Goal: Register for event/course

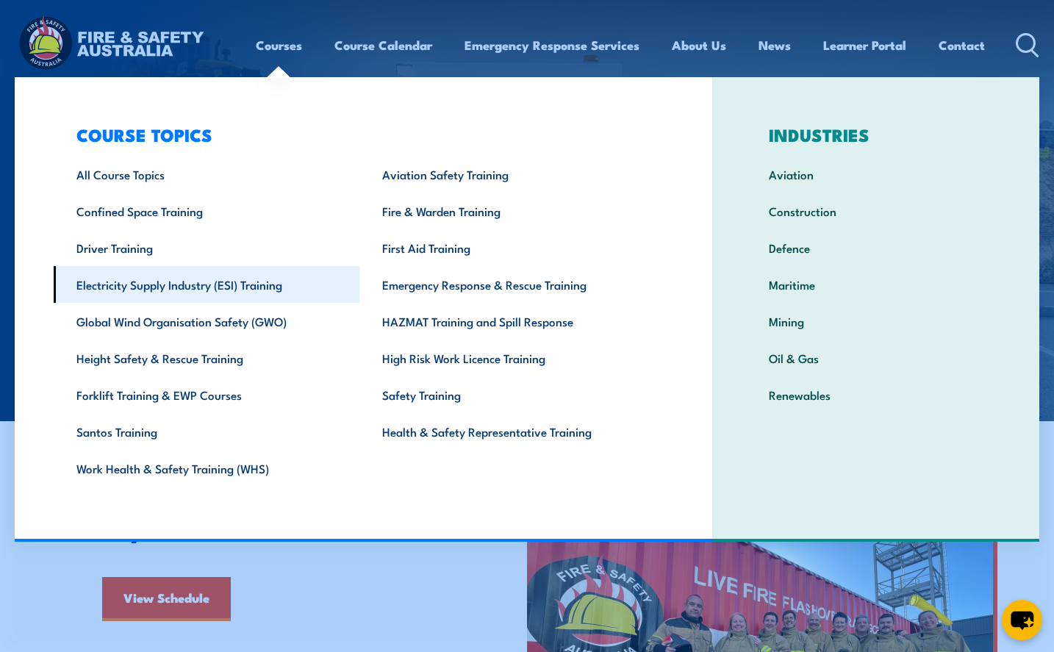
click at [222, 278] on link "Electricity Supply Industry (ESI) Training" at bounding box center [207, 284] width 306 height 37
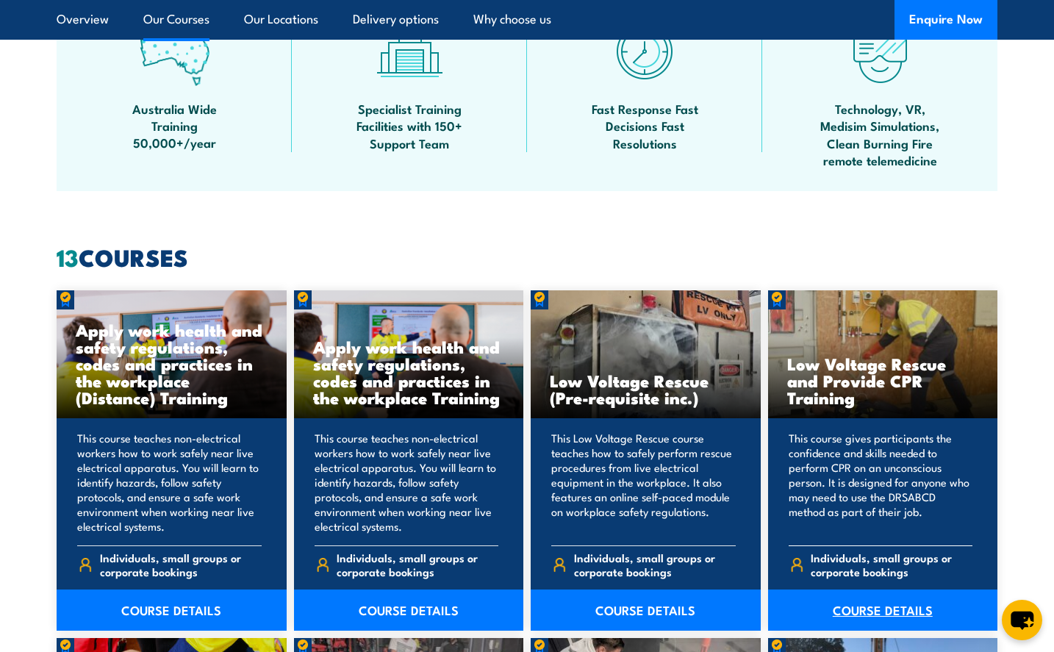
scroll to position [1029, 0]
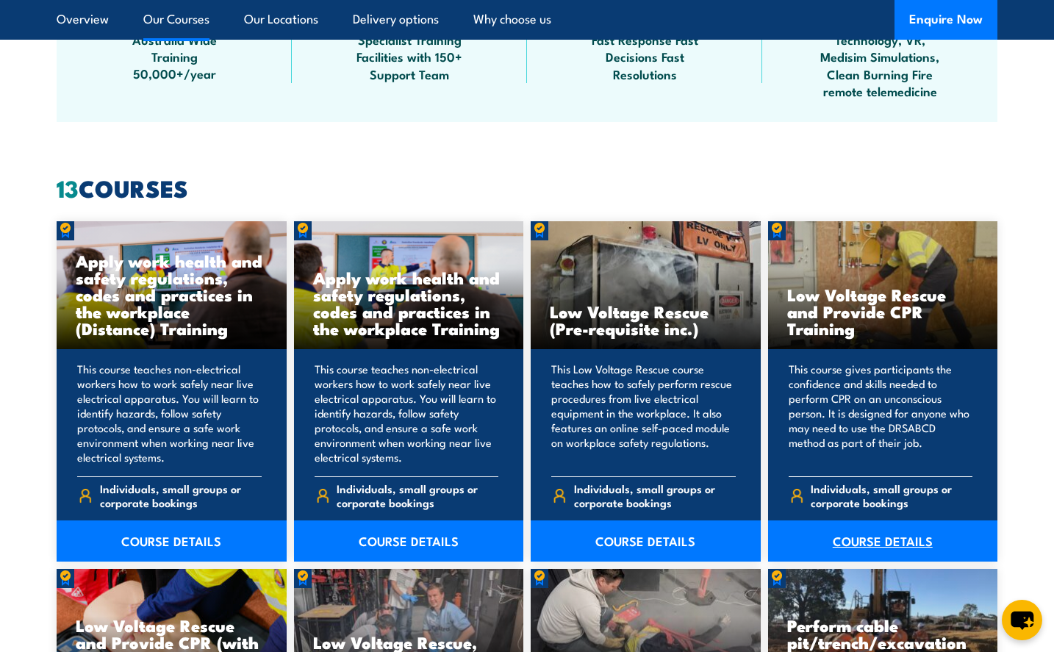
click at [863, 535] on link "COURSE DETAILS" at bounding box center [883, 540] width 230 height 41
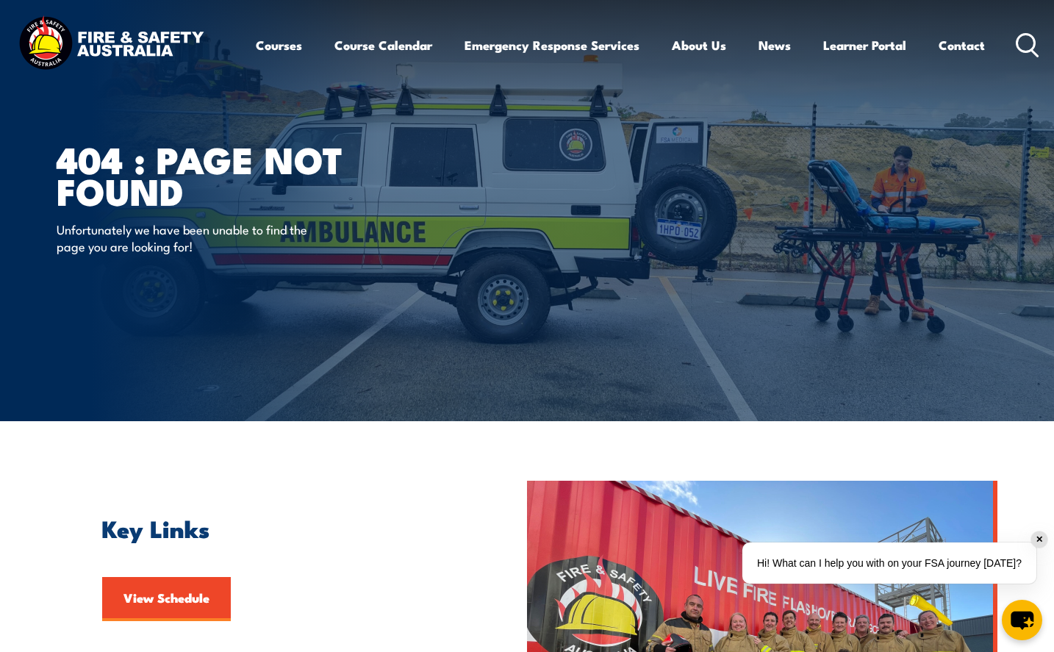
click at [57, 39] on img at bounding box center [111, 44] width 192 height 63
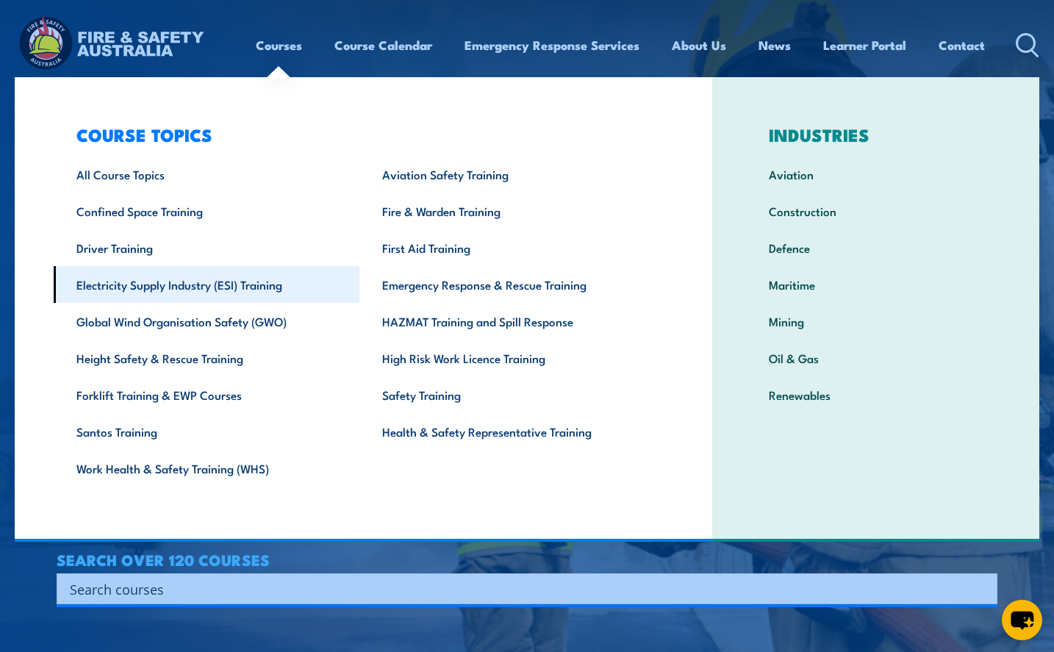
click at [198, 289] on link "Electricity Supply Industry (ESI) Training" at bounding box center [207, 284] width 306 height 37
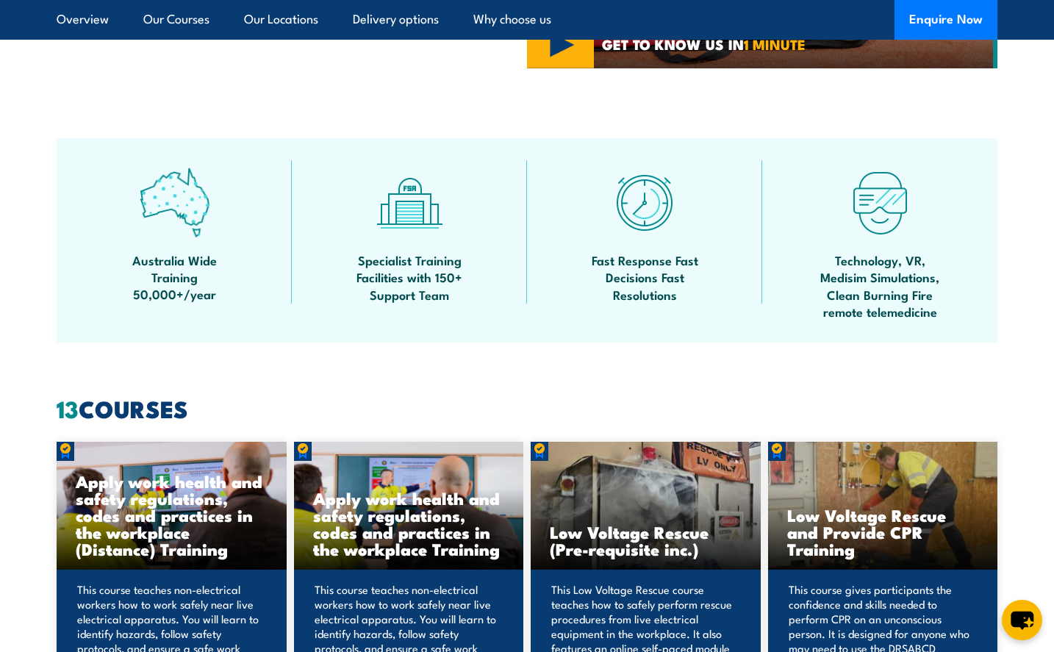
scroll to position [1176, 0]
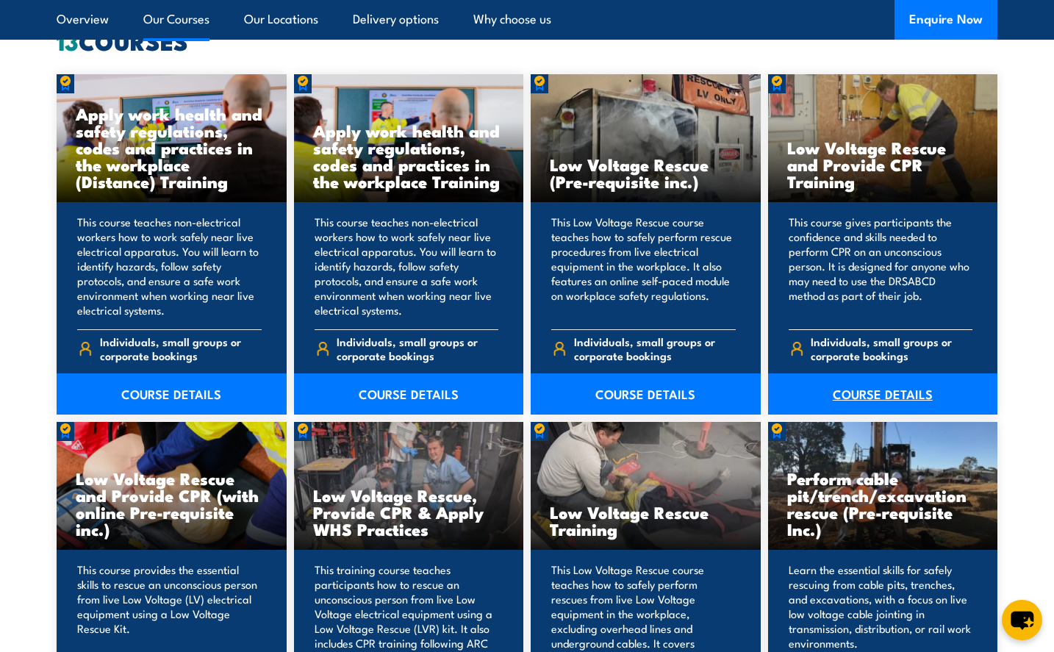
click at [852, 392] on link "COURSE DETAILS" at bounding box center [883, 393] width 230 height 41
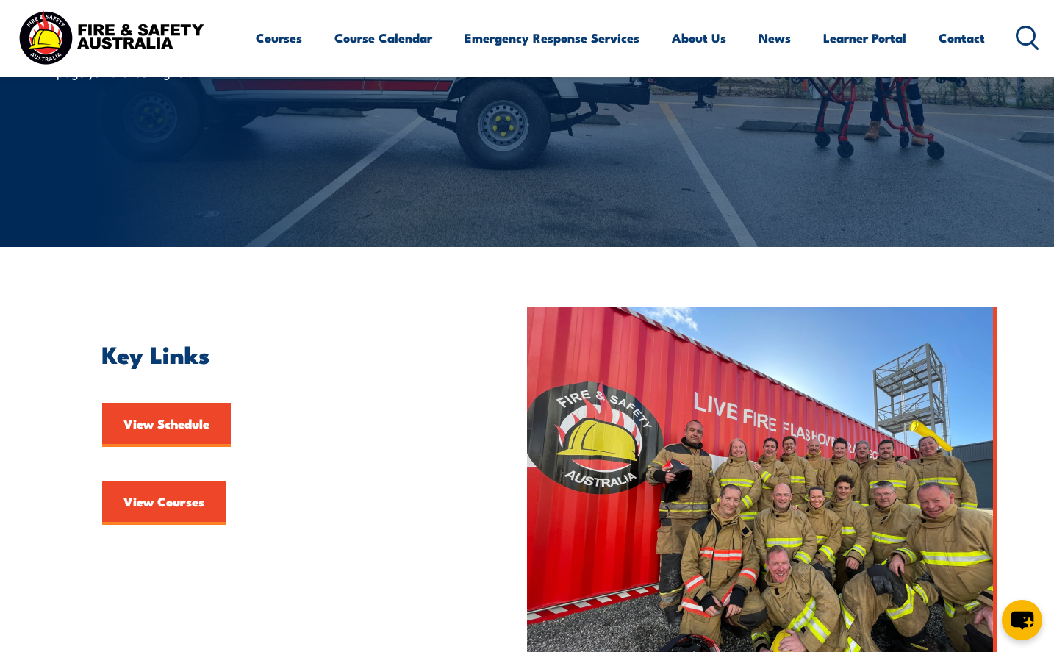
scroll to position [294, 0]
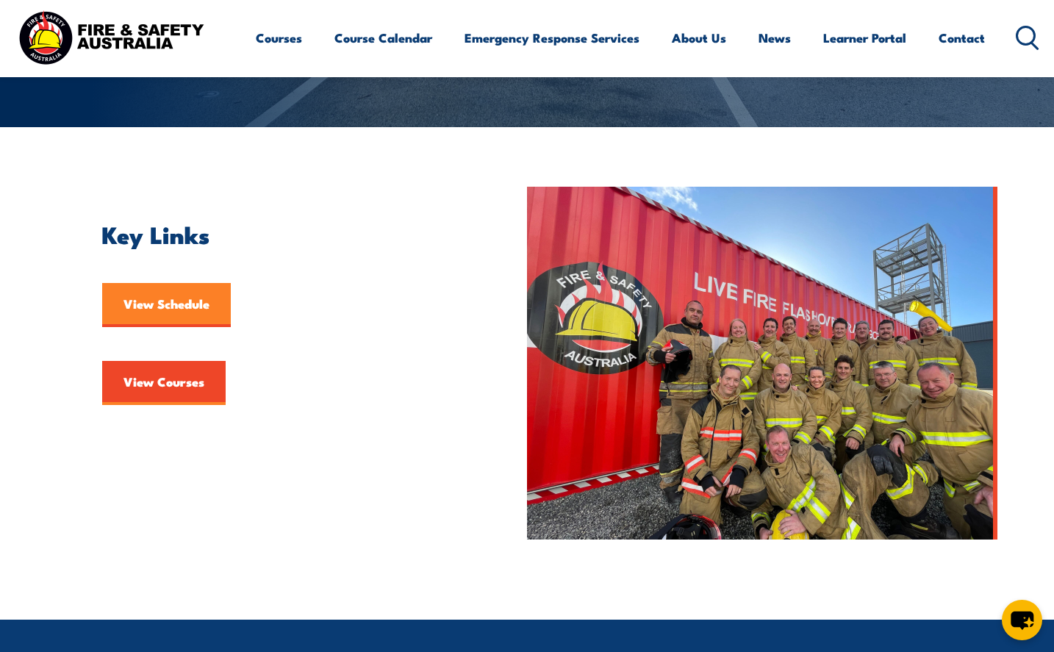
click at [184, 312] on link "View Schedule" at bounding box center [166, 305] width 129 height 44
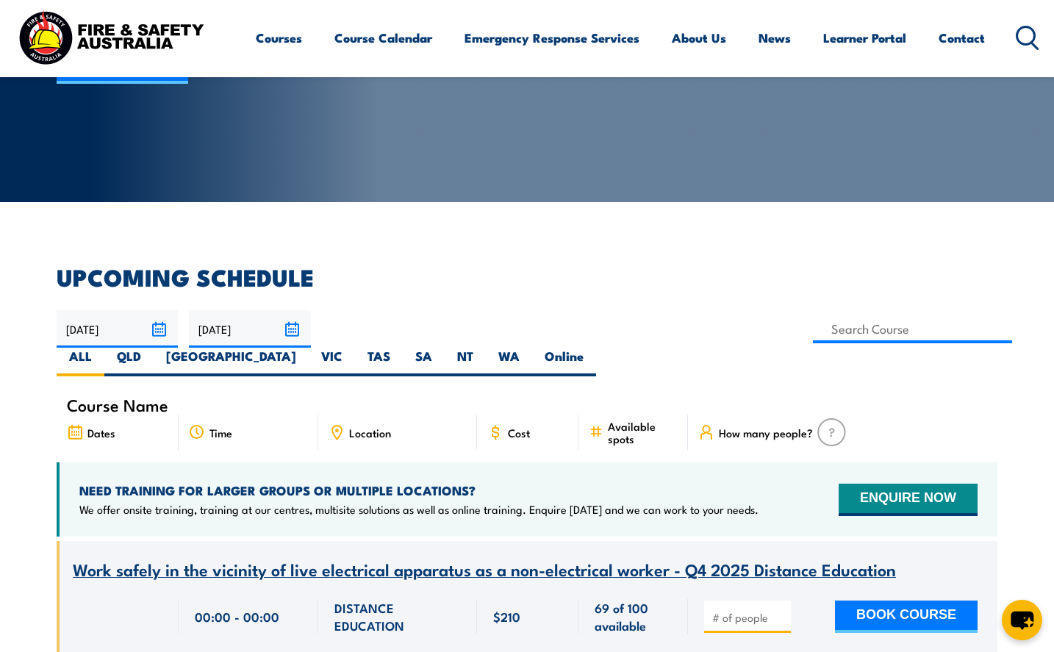
scroll to position [220, 0]
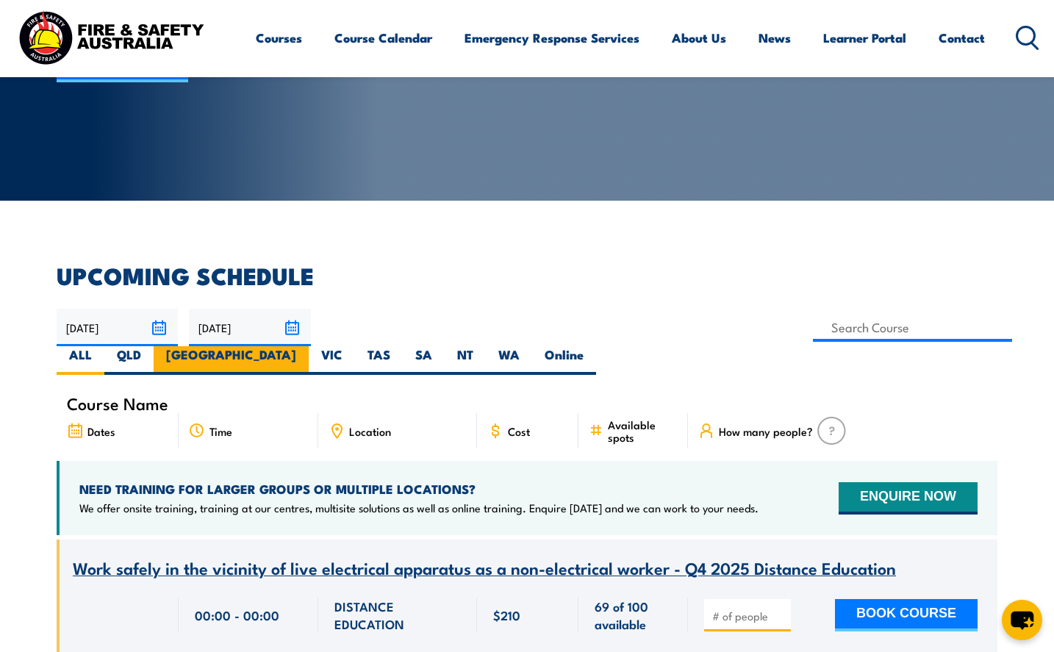
click at [309, 346] on label "NSW" at bounding box center [231, 360] width 155 height 29
click at [306, 346] on input "NSW" at bounding box center [301, 351] width 10 height 10
radio input "true"
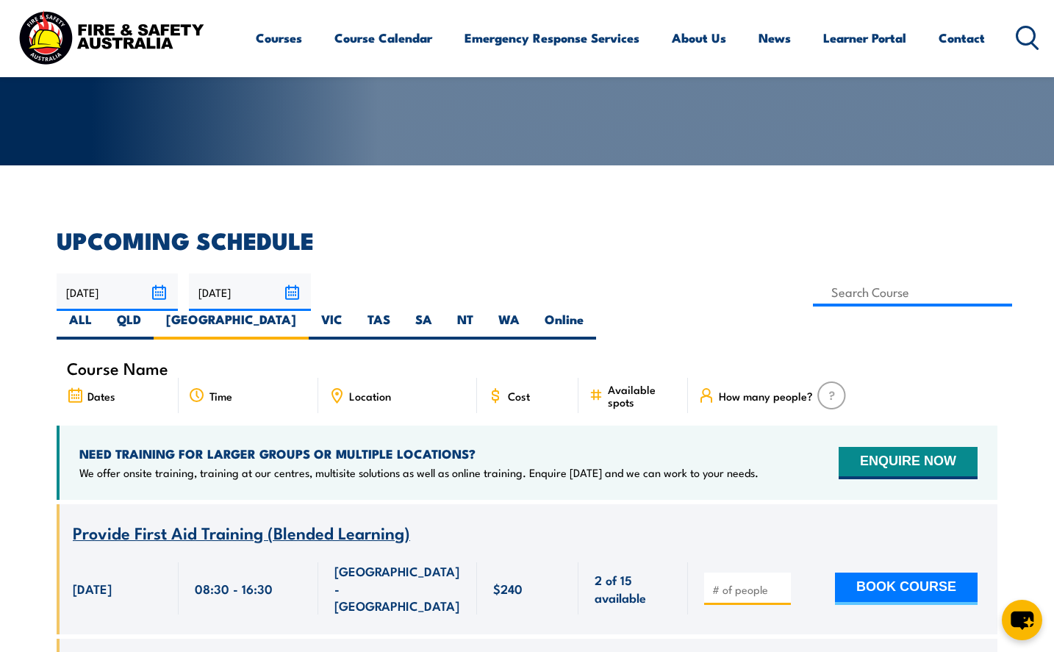
scroll to position [191, 0]
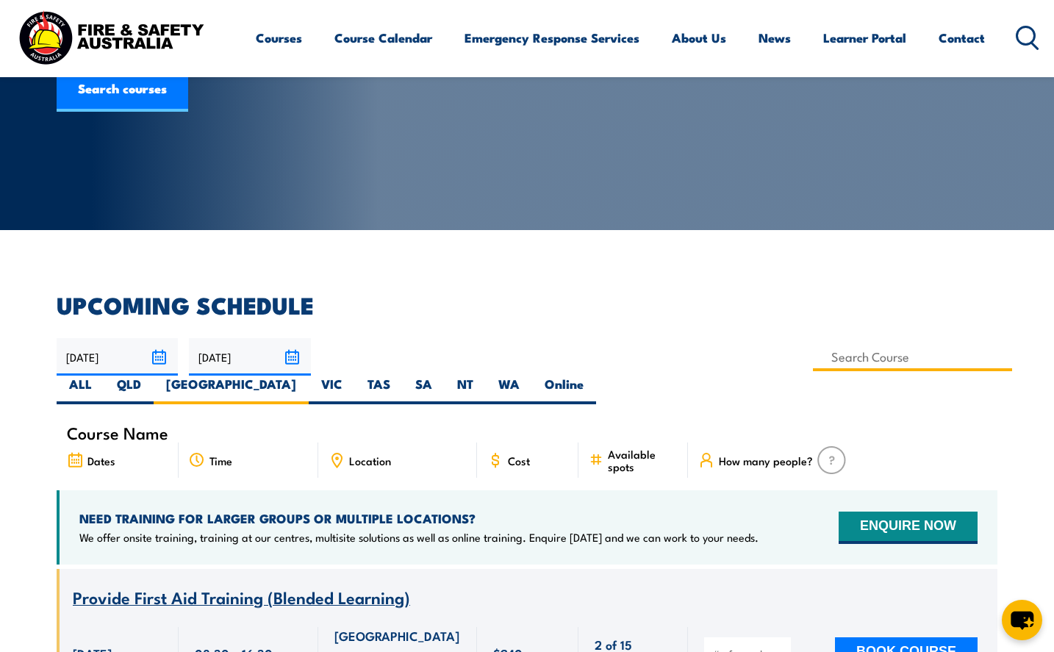
click at [813, 356] on input at bounding box center [912, 356] width 199 height 29
type input "Low Voltage Rescue, Provide CPR & Apply WHS Practices"
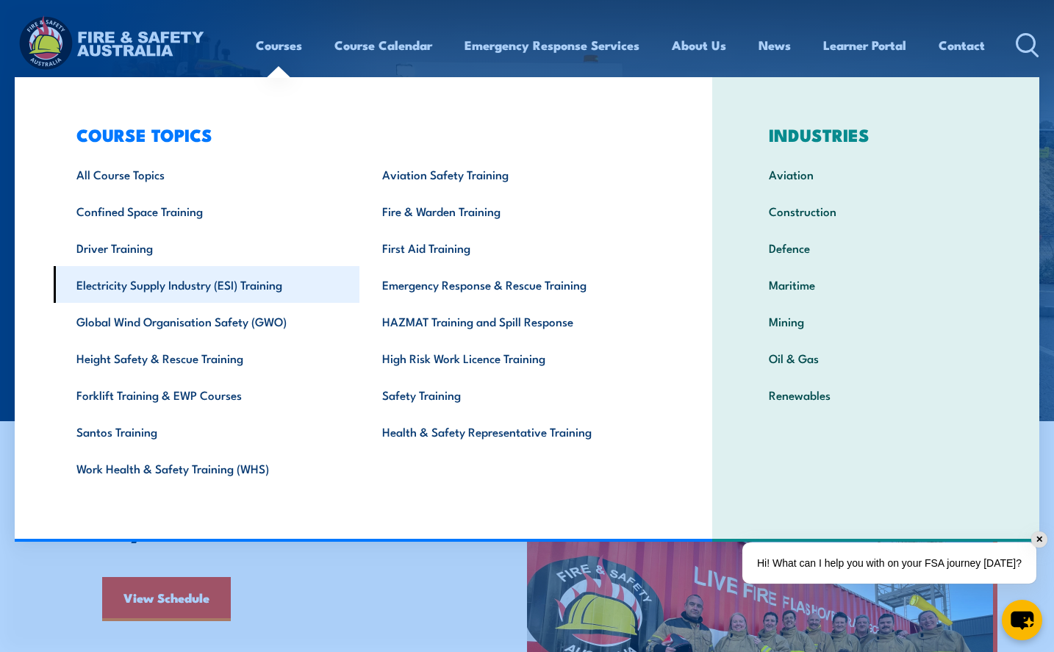
click at [160, 286] on link "Electricity Supply Industry (ESI) Training" at bounding box center [207, 284] width 306 height 37
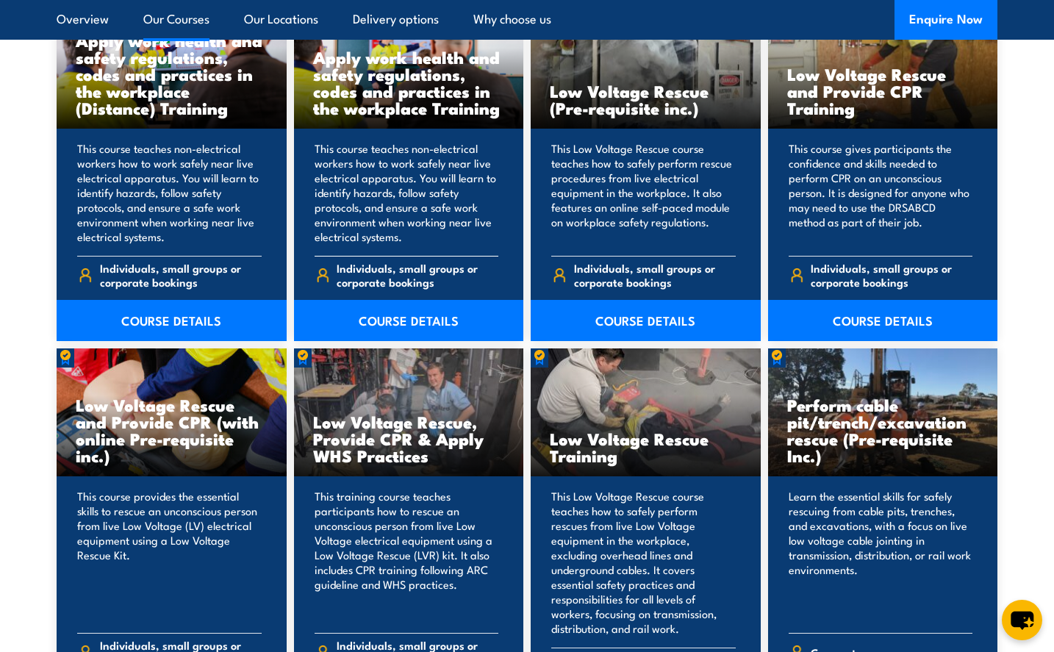
scroll to position [1322, 0]
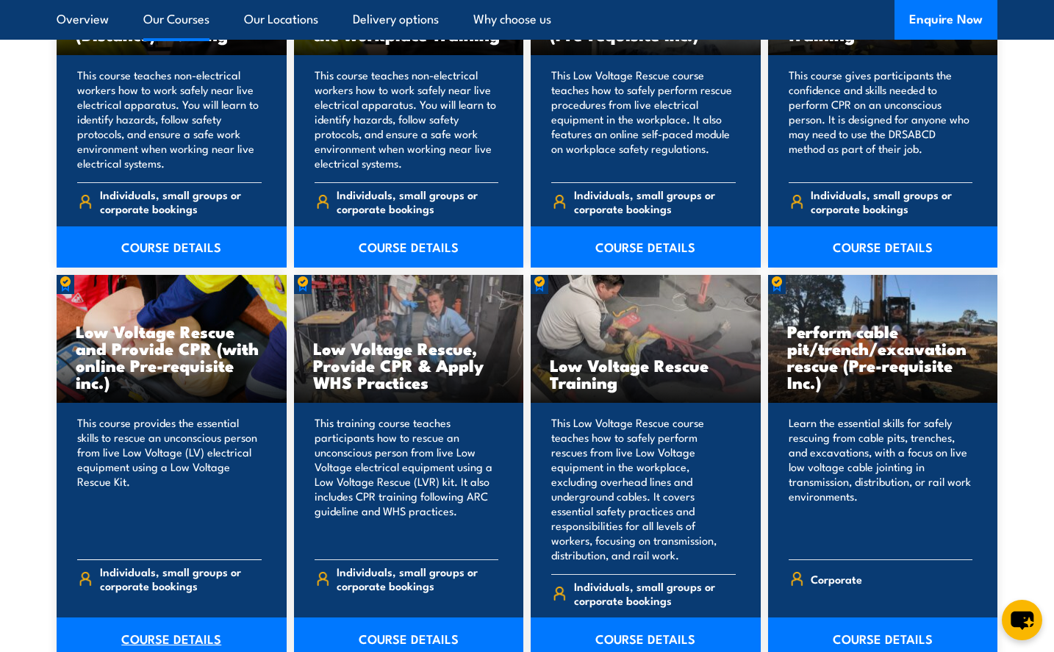
click at [180, 623] on link "COURSE DETAILS" at bounding box center [172, 637] width 230 height 41
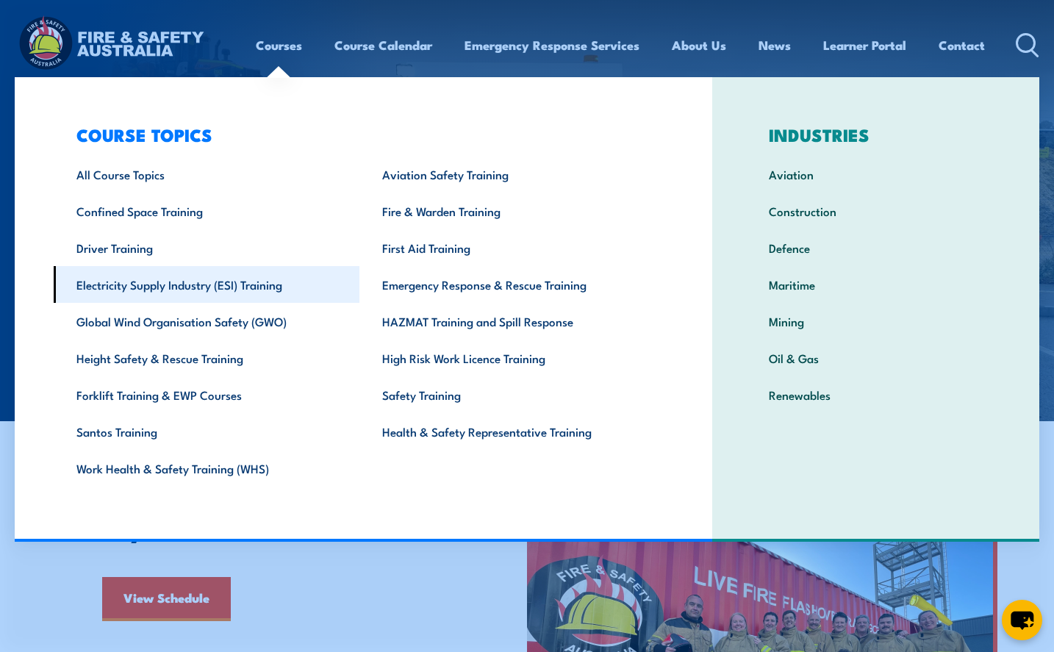
click at [201, 287] on link "Electricity Supply Industry (ESI) Training" at bounding box center [207, 284] width 306 height 37
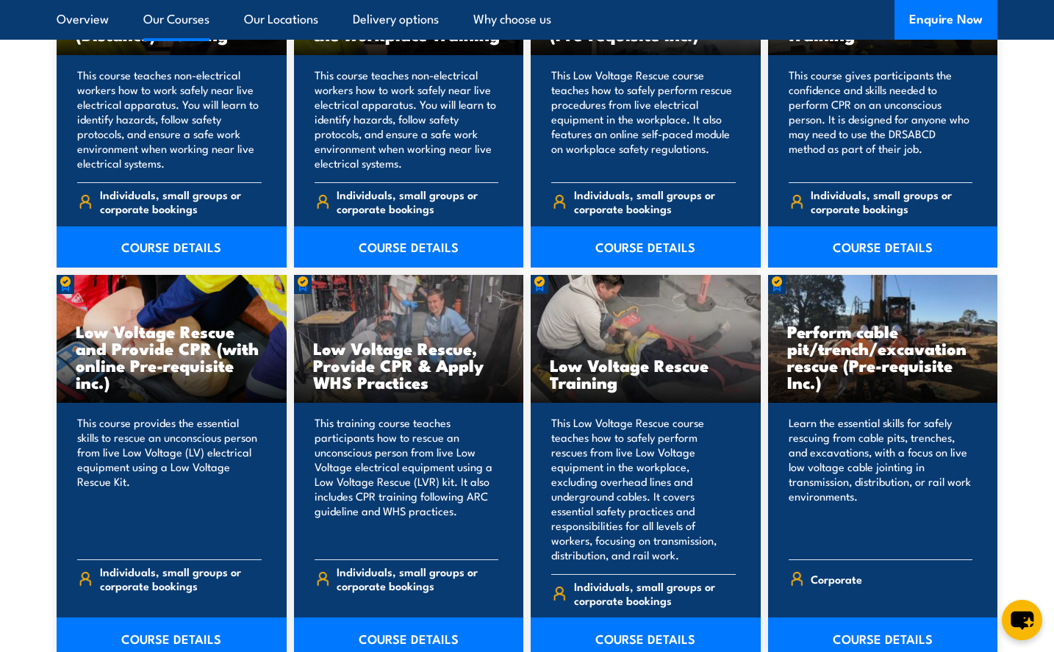
scroll to position [1102, 0]
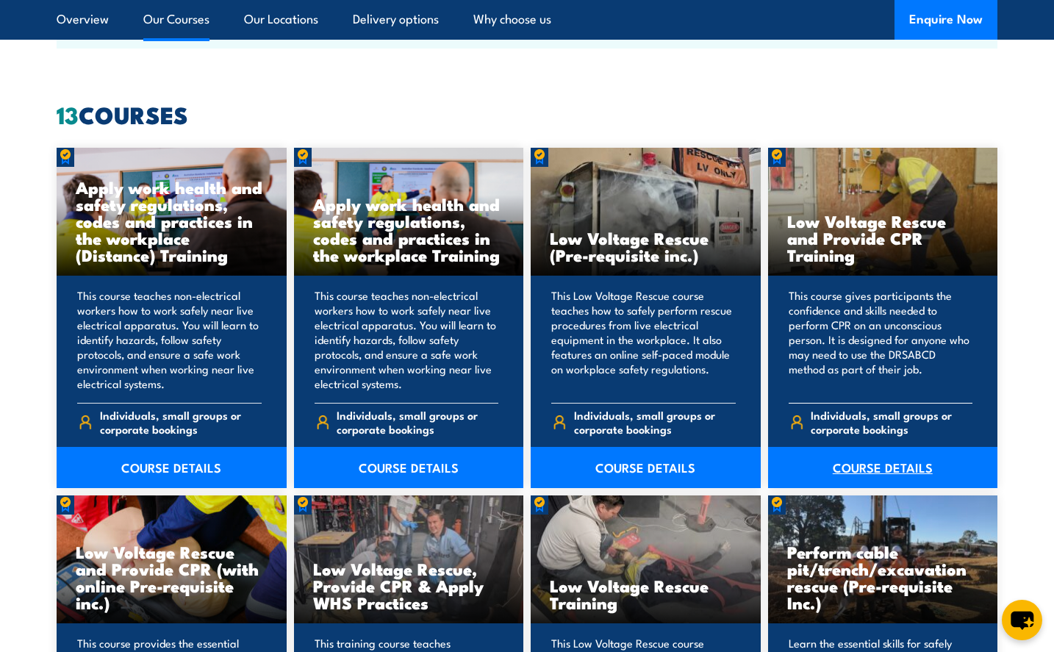
click at [872, 463] on link "COURSE DETAILS" at bounding box center [883, 467] width 230 height 41
